Goal: Information Seeking & Learning: Find specific fact

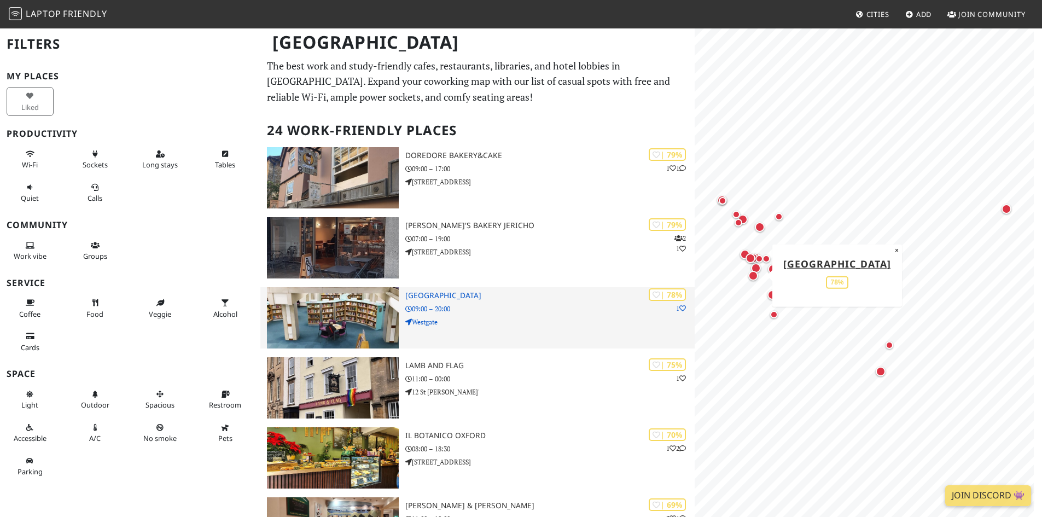
click at [576, 317] on p "Westgate" at bounding box center [549, 322] width 289 height 10
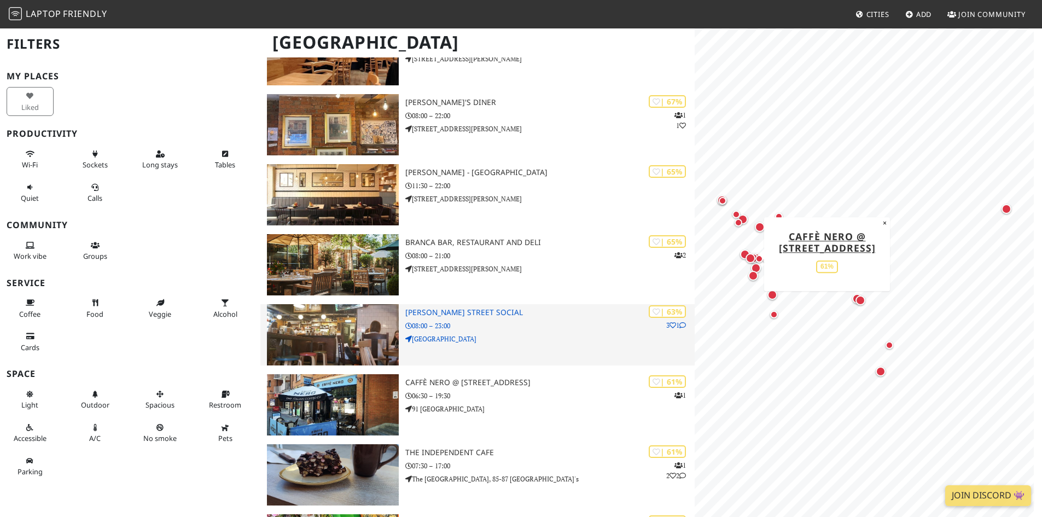
scroll to position [492, 0]
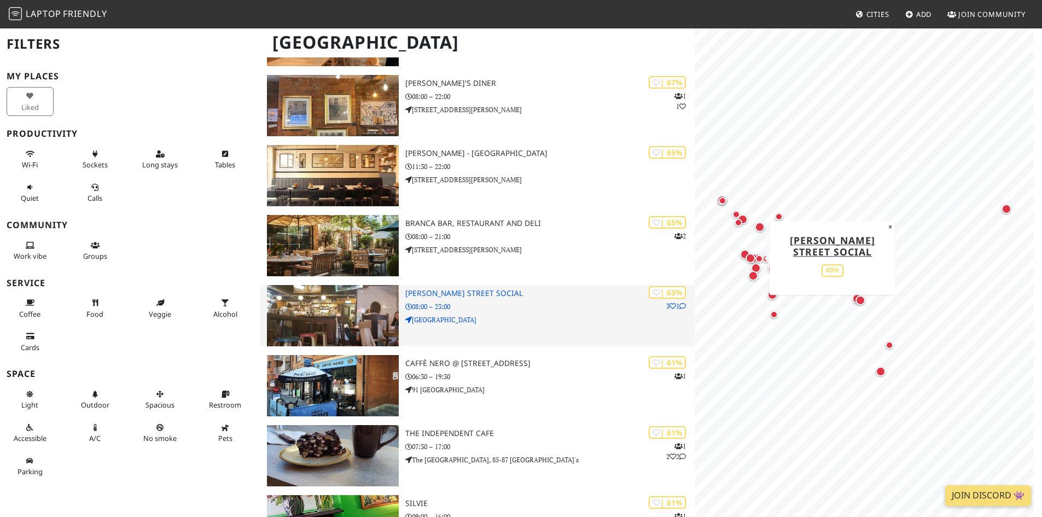
click at [422, 289] on h3 "[PERSON_NAME] Street Social" at bounding box center [549, 293] width 289 height 9
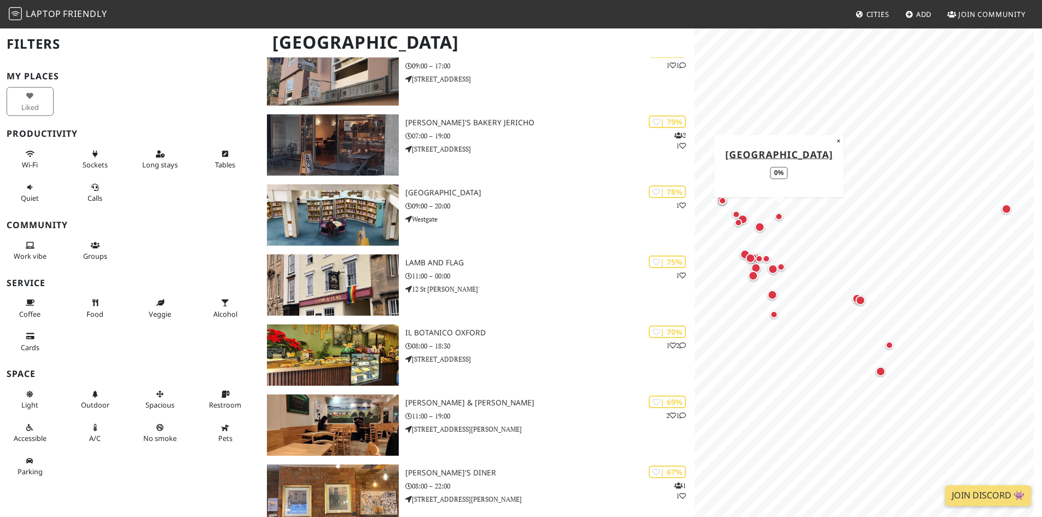
scroll to position [0, 0]
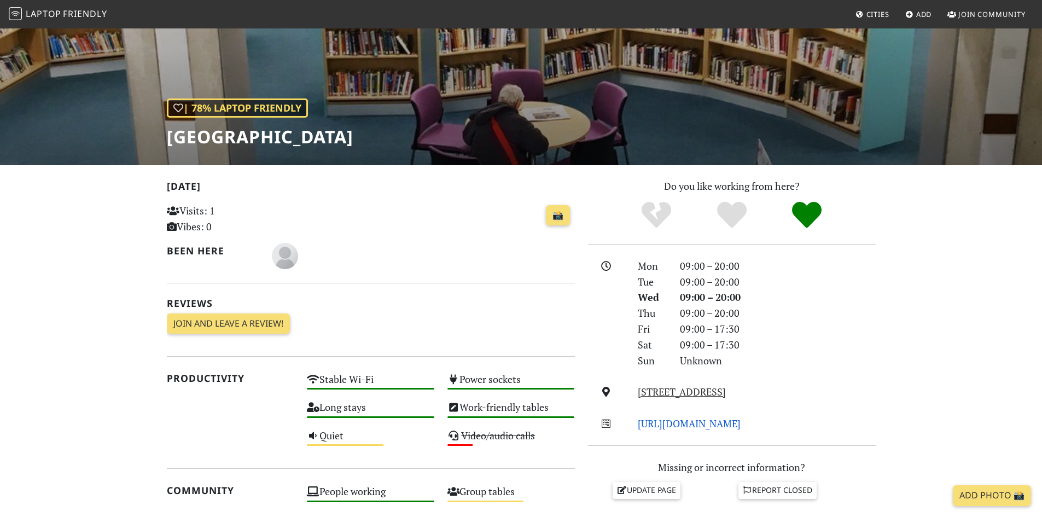
scroll to position [109, 0]
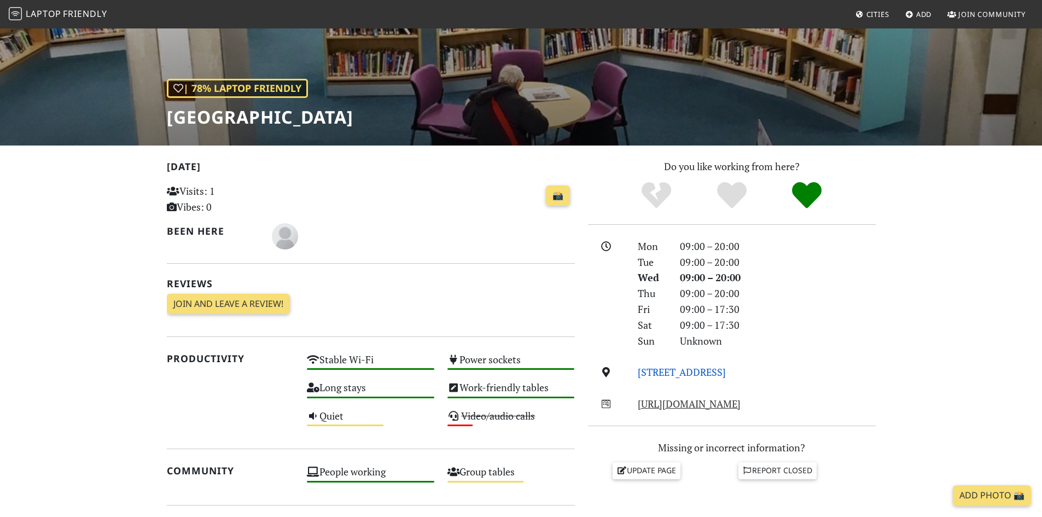
drag, startPoint x: 728, startPoint y: 374, endPoint x: 639, endPoint y: 374, distance: 89.7
click at [639, 374] on div "Westgate, OX1 1DJ, Oxford" at bounding box center [756, 372] width 250 height 16
copy link "Westgate, OX1 1DJ, Oxford"
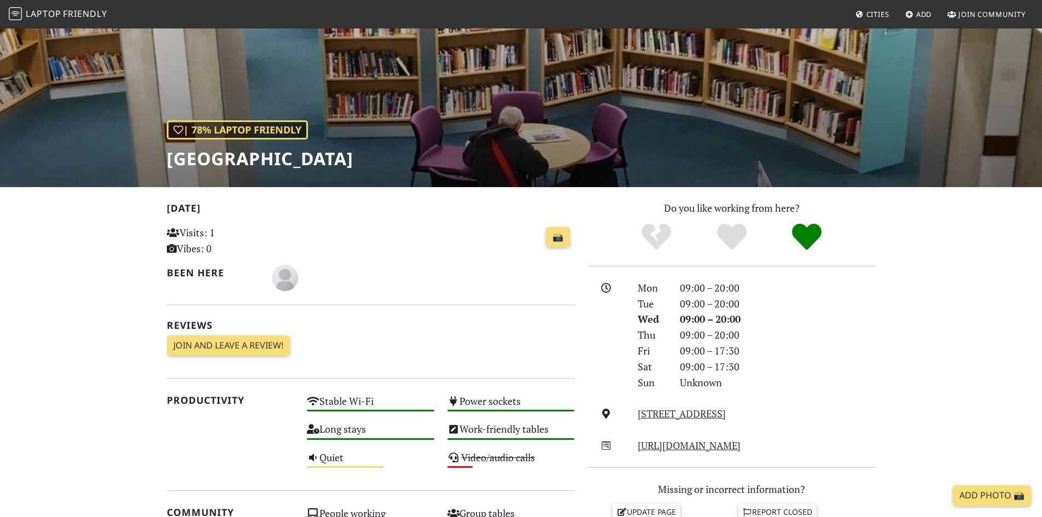
scroll to position [0, 0]
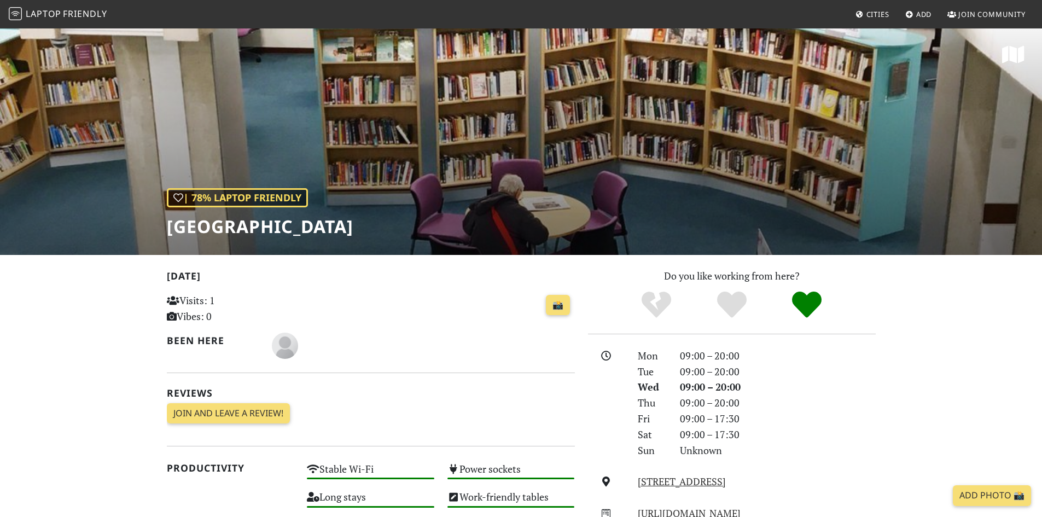
drag, startPoint x: 803, startPoint y: 422, endPoint x: 771, endPoint y: 451, distance: 43.0
click at [803, 422] on div "09:00 – 17:30" at bounding box center [777, 419] width 209 height 16
drag, startPoint x: 760, startPoint y: 482, endPoint x: 638, endPoint y: 483, distance: 121.9
click at [638, 483] on div "Westgate, OX1 1DJ, Oxford" at bounding box center [756, 482] width 250 height 16
copy link "Westgate, OX1 1DJ, Oxford"
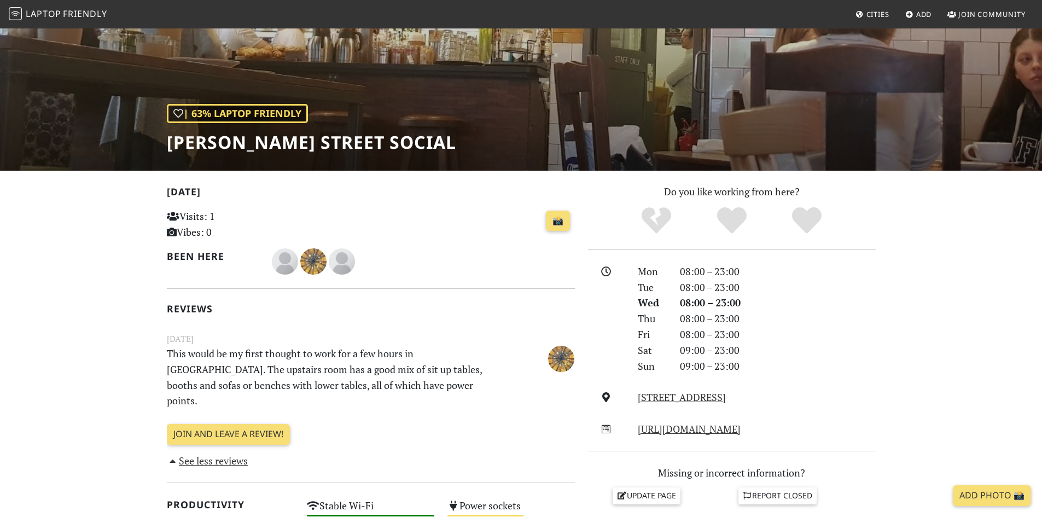
scroll to position [109, 0]
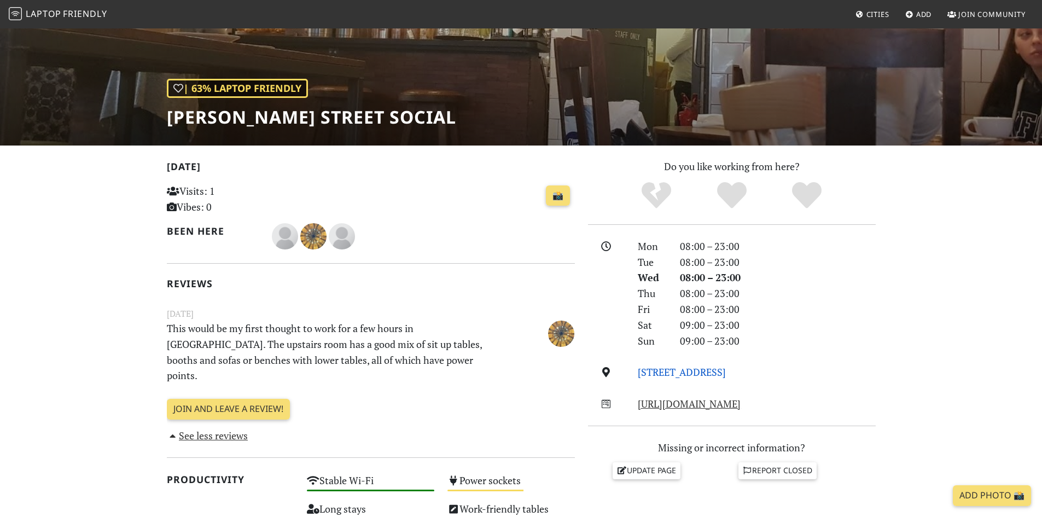
drag, startPoint x: 813, startPoint y: 372, endPoint x: 639, endPoint y: 371, distance: 173.9
click at [639, 371] on div "[STREET_ADDRESS]" at bounding box center [756, 372] width 250 height 16
copy link "[STREET_ADDRESS]"
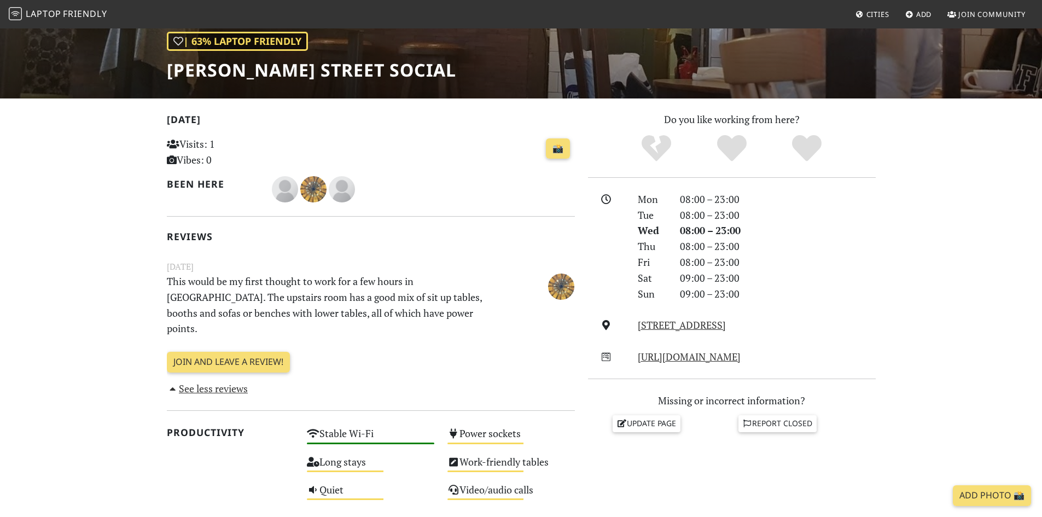
scroll to position [219, 0]
